Goal: Information Seeking & Learning: Learn about a topic

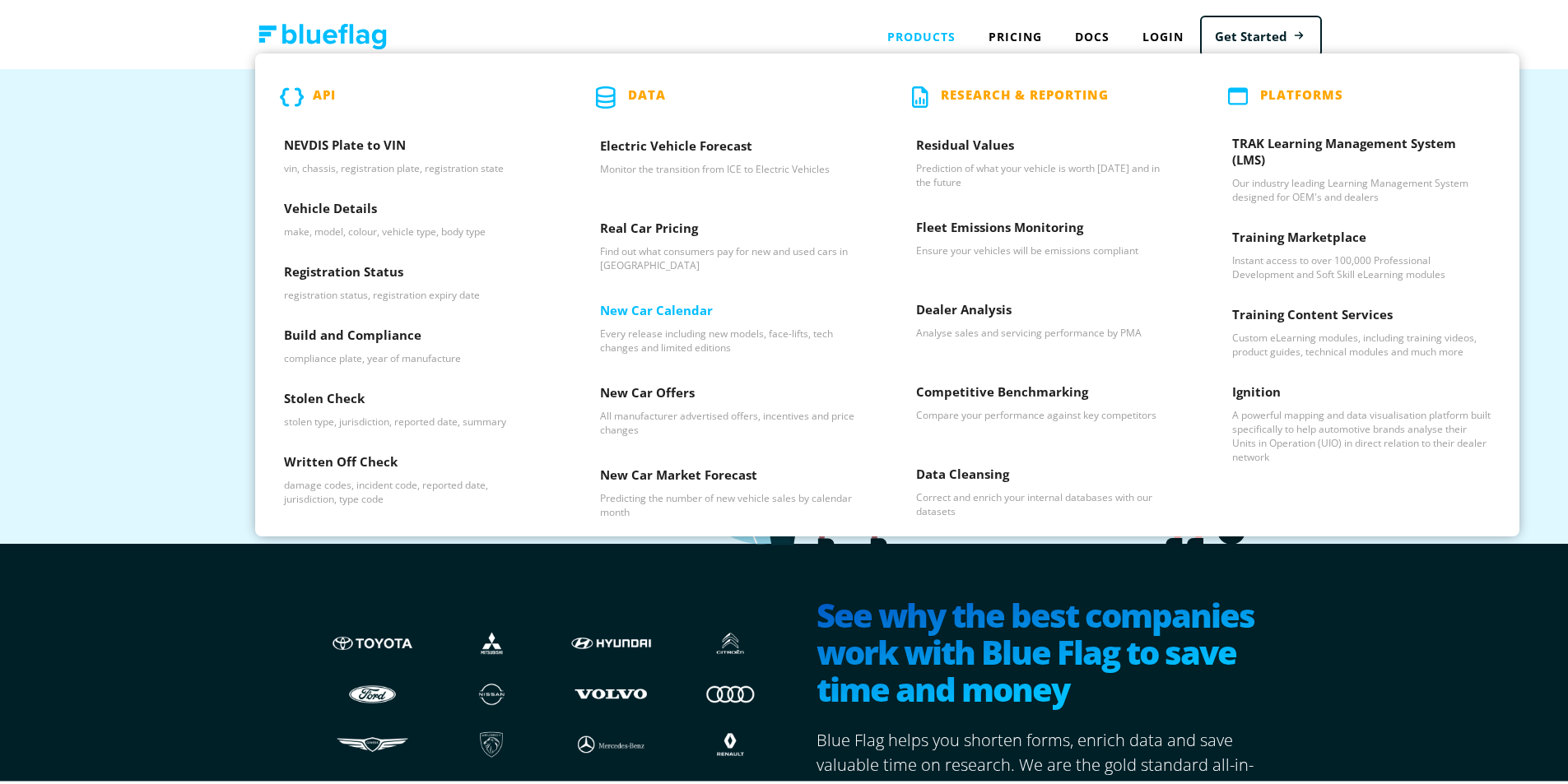
click at [666, 308] on h3 "New Car Calendar" at bounding box center [728, 310] width 258 height 24
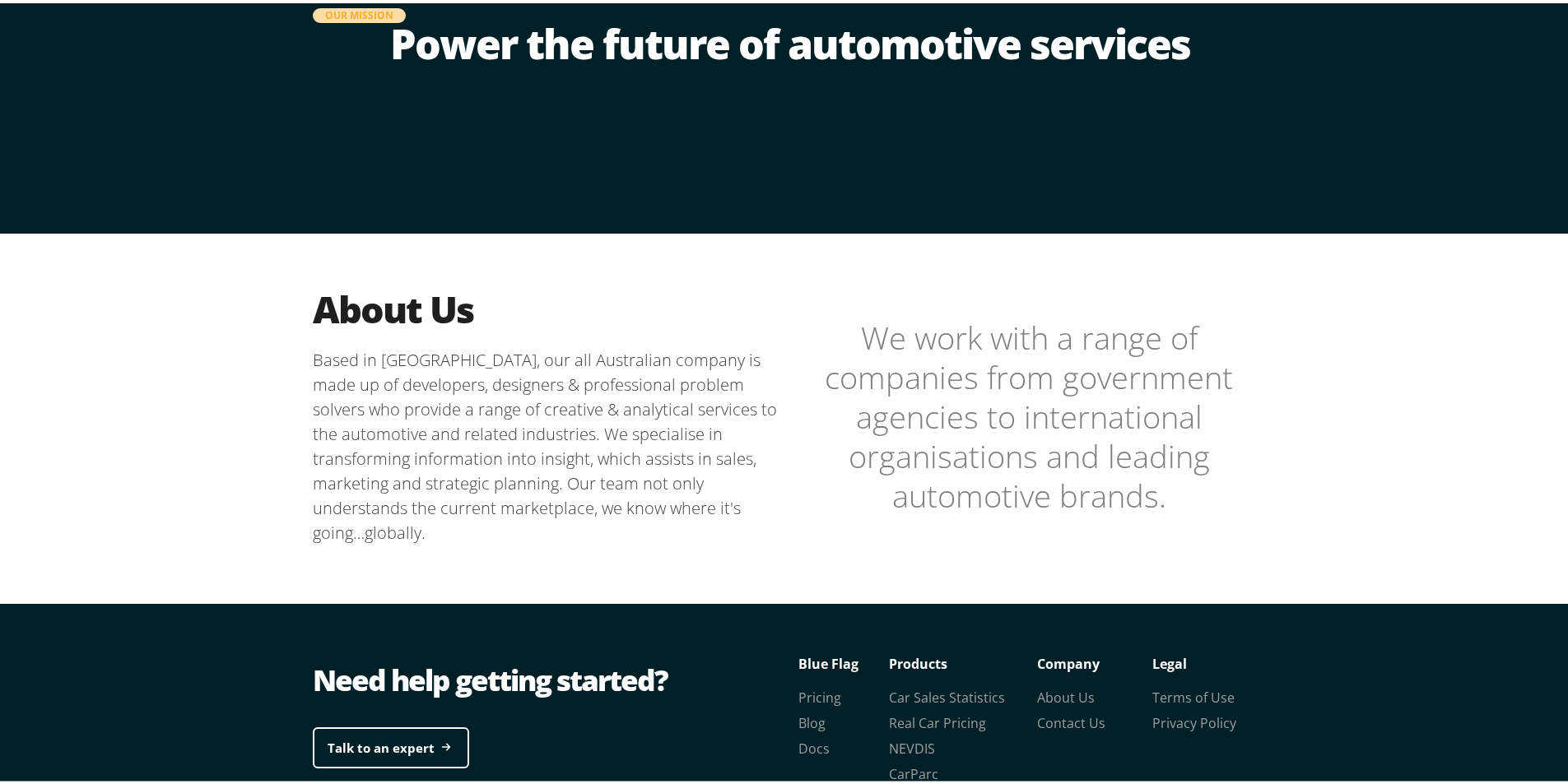
scroll to position [247, 0]
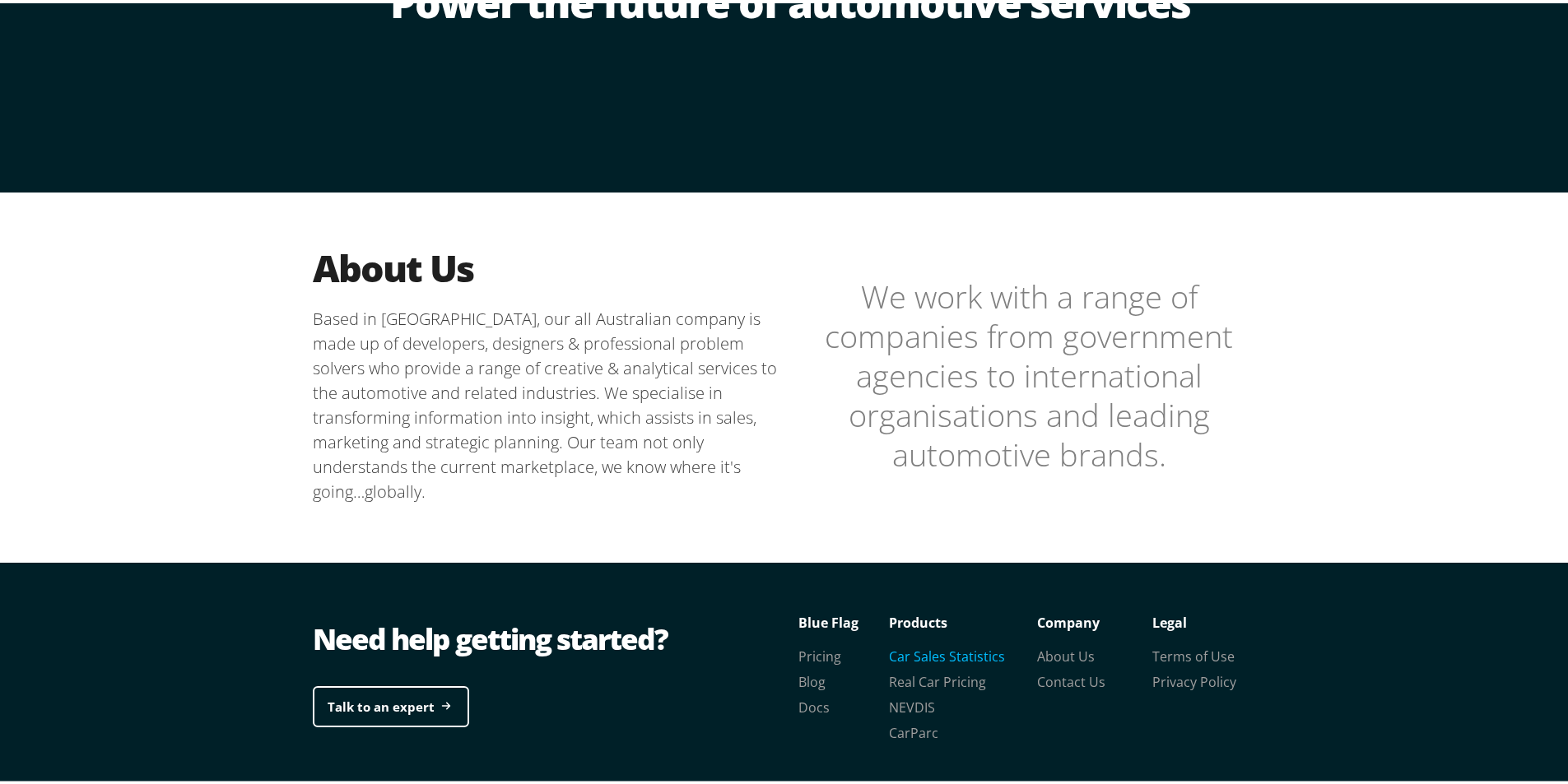
click at [944, 655] on link "Car Sales Statistics" at bounding box center [947, 653] width 116 height 19
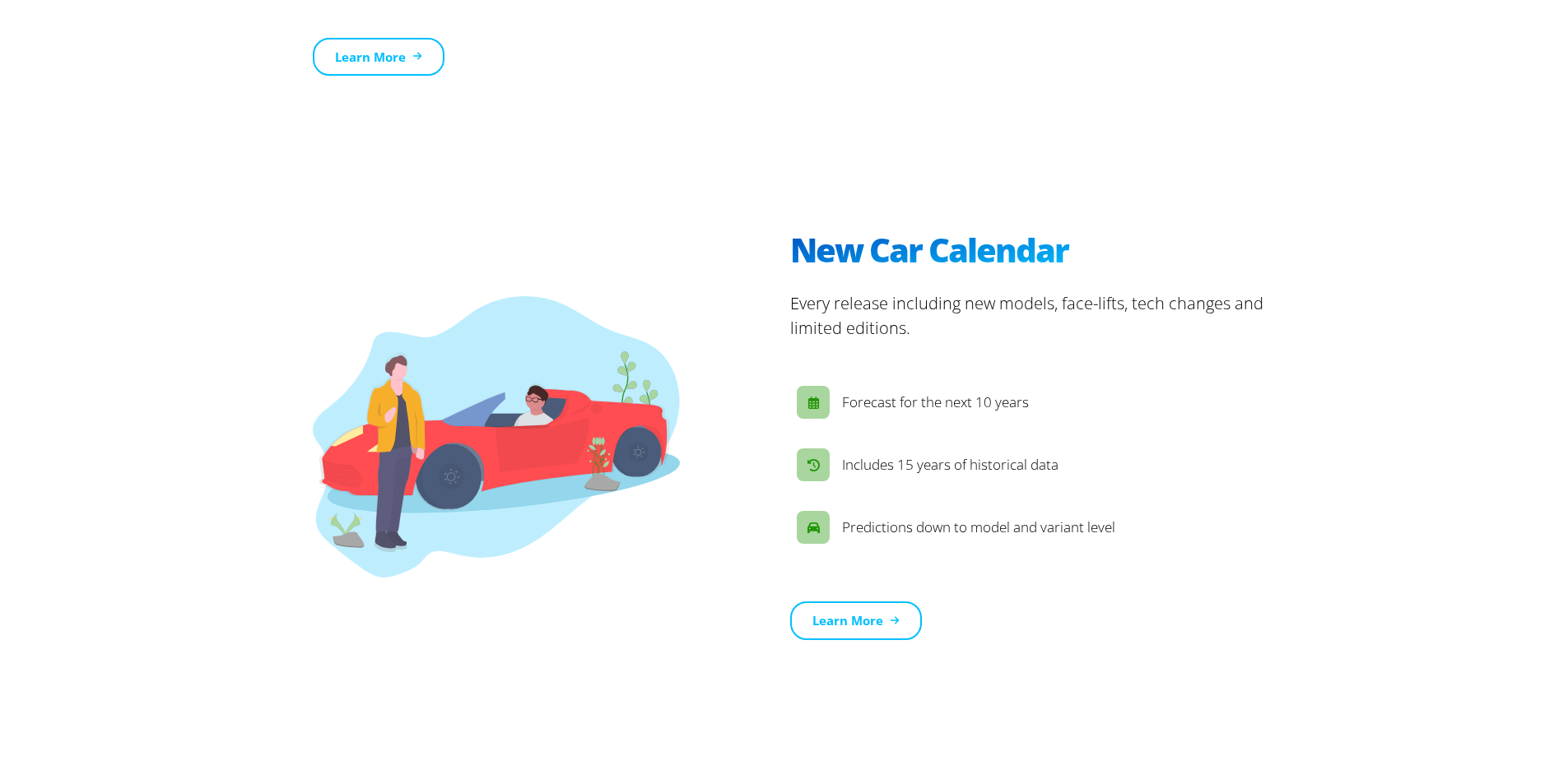
scroll to position [834, 0]
